Goal: Information Seeking & Learning: Learn about a topic

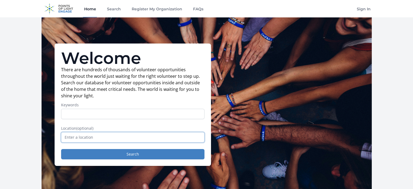
click at [65, 136] on input "text" at bounding box center [132, 137] width 143 height 10
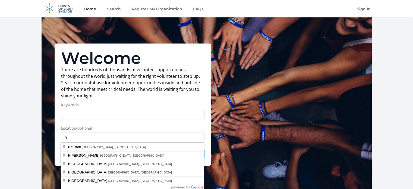
type input "[GEOGRAPHIC_DATA], [GEOGRAPHIC_DATA], [GEOGRAPHIC_DATA]"
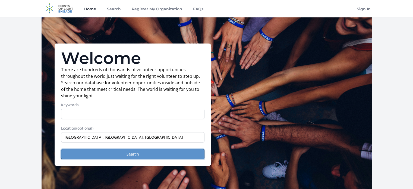
click at [134, 154] on button "Search" at bounding box center [132, 154] width 143 height 10
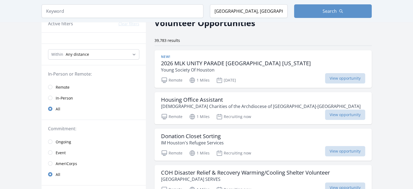
scroll to position [15, 0]
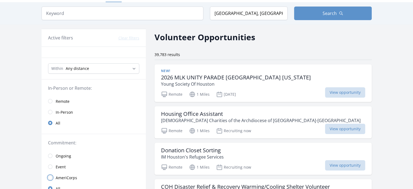
click at [49, 177] on input "radio" at bounding box center [50, 177] width 4 height 4
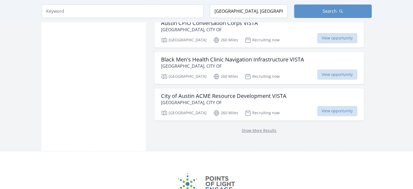
scroll to position [689, 0]
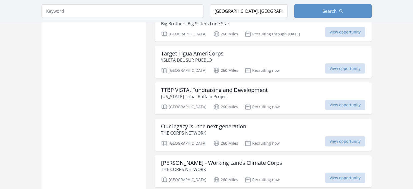
scroll to position [1349, 0]
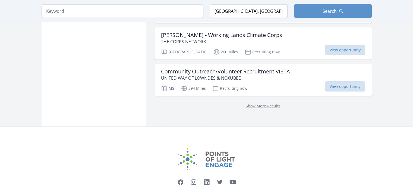
scroll to position [1467, 0]
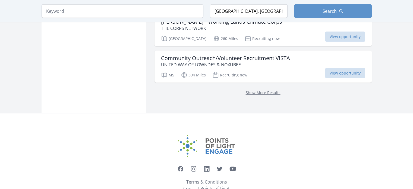
scroll to position [1349, 0]
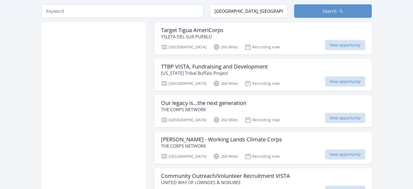
scroll to position [689, 0]
